Goal: Find specific fact: Find specific fact

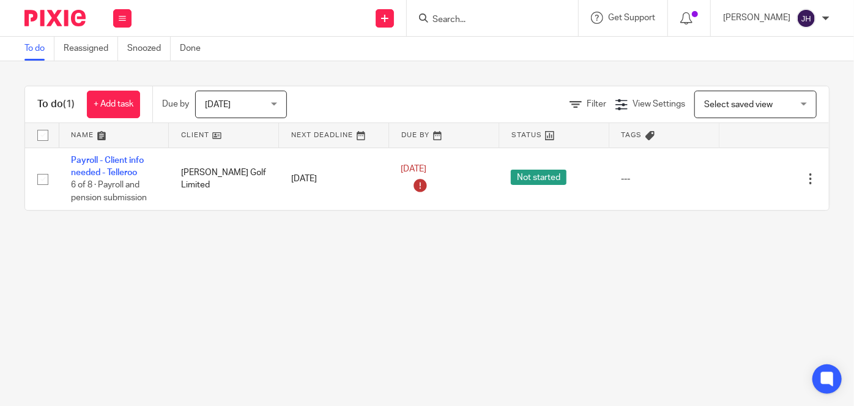
click at [486, 18] on input "Search" at bounding box center [486, 20] width 110 height 11
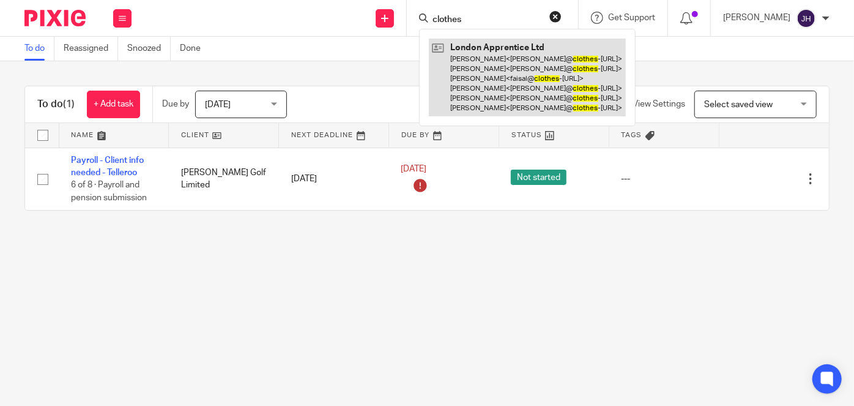
type input "clothes"
click at [535, 72] on link at bounding box center [527, 78] width 197 height 78
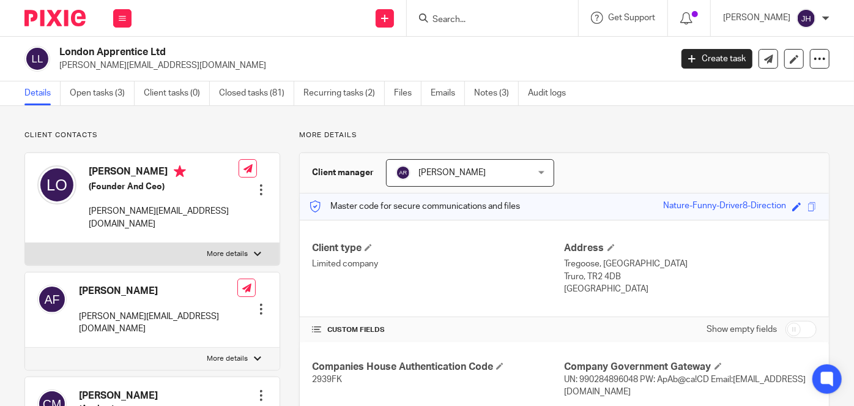
click at [498, 25] on form at bounding box center [496, 17] width 130 height 15
click at [502, 20] on input "Search" at bounding box center [486, 20] width 110 height 11
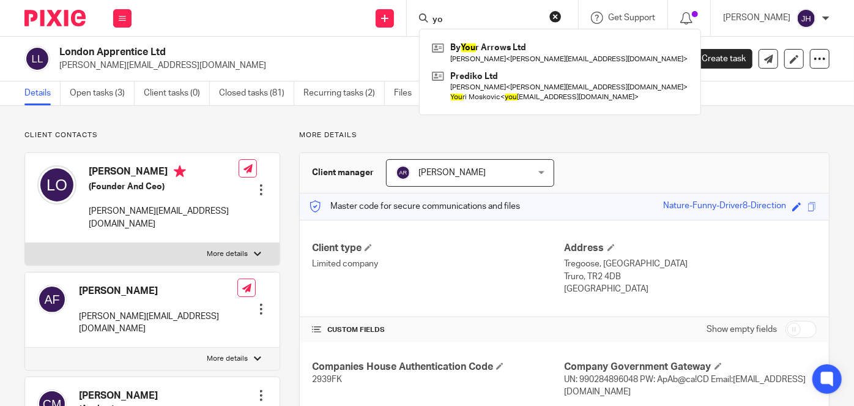
type input "y"
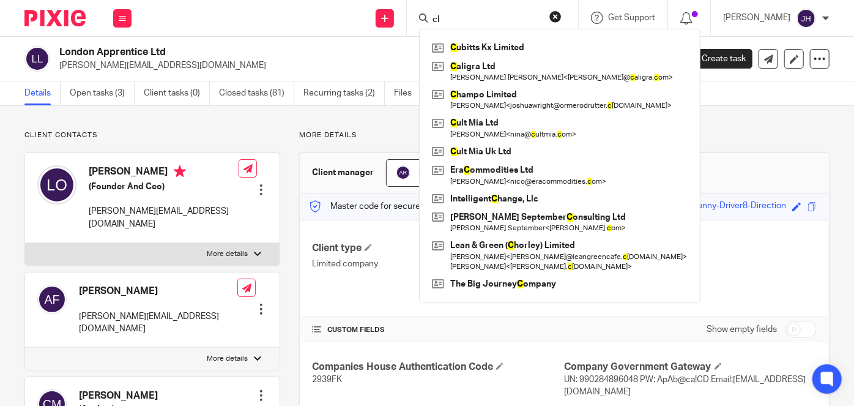
type input "c"
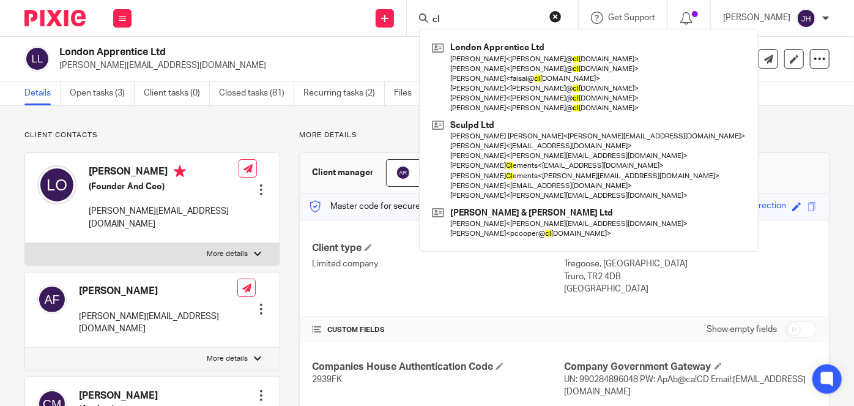
type input "c"
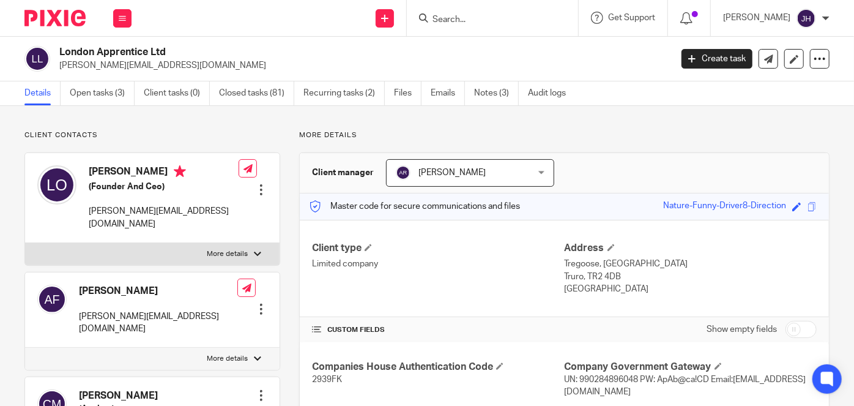
click at [476, 96] on link "Notes (3)" at bounding box center [496, 93] width 45 height 24
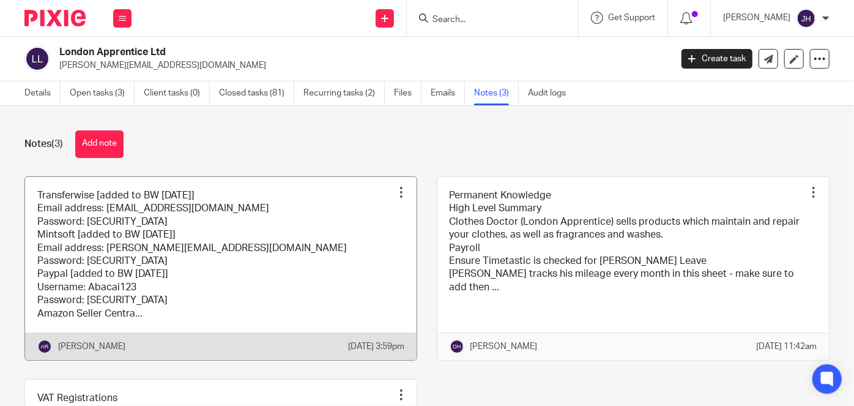
click at [156, 278] on link at bounding box center [221, 268] width 392 height 183
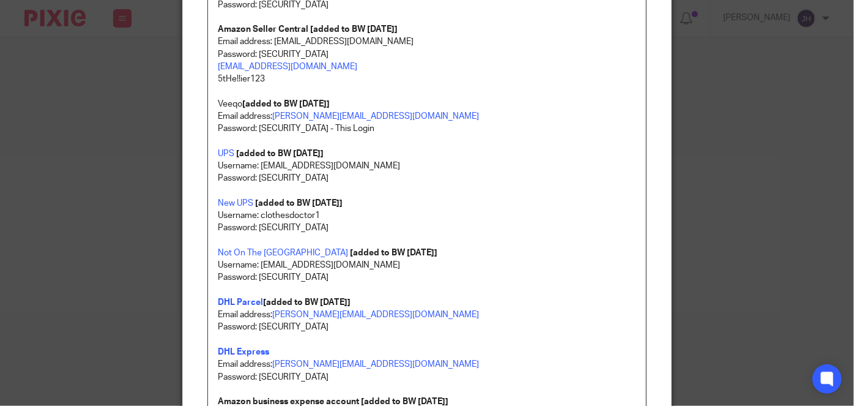
scroll to position [278, 0]
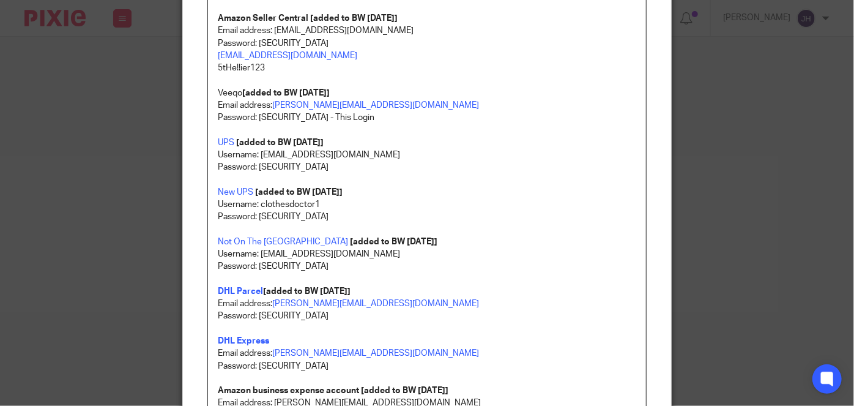
click at [328, 158] on p "Username: [EMAIL_ADDRESS][DOMAIN_NAME]" at bounding box center [427, 155] width 418 height 12
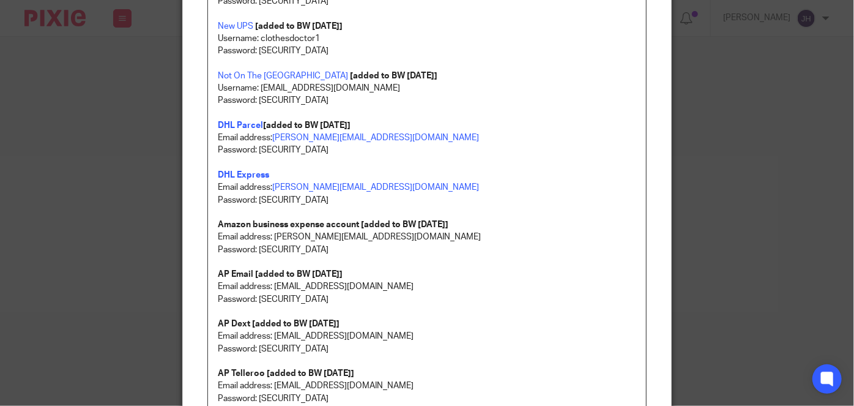
scroll to position [445, 0]
click at [284, 297] on p "Password: [SECURITY_DATA]" at bounding box center [427, 298] width 418 height 12
click at [259, 295] on p "Password: [SECURITY_DATA]" at bounding box center [427, 298] width 418 height 12
drag, startPoint x: 259, startPoint y: 295, endPoint x: 432, endPoint y: 294, distance: 173.1
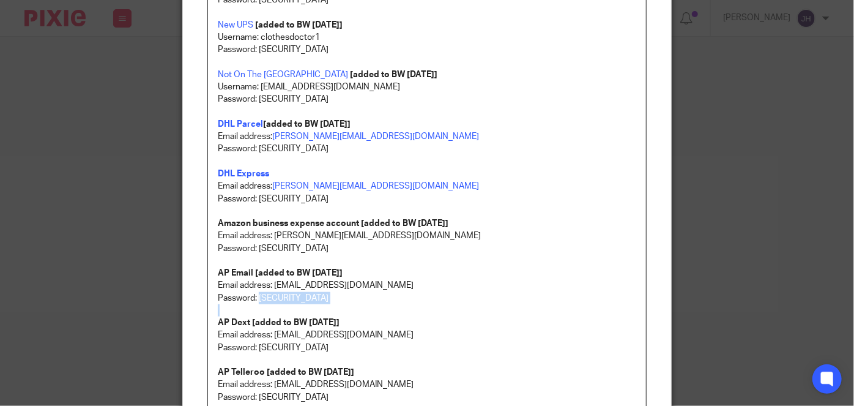
click at [432, 294] on p "Password: ApAb@ca!CDymAy4ts6yQHzBW3mbGXC" at bounding box center [427, 298] width 418 height 12
copy p "ApAb@ca!CDymAy4ts6yQHzBW3mbGXC"
